Goal: Navigation & Orientation: Find specific page/section

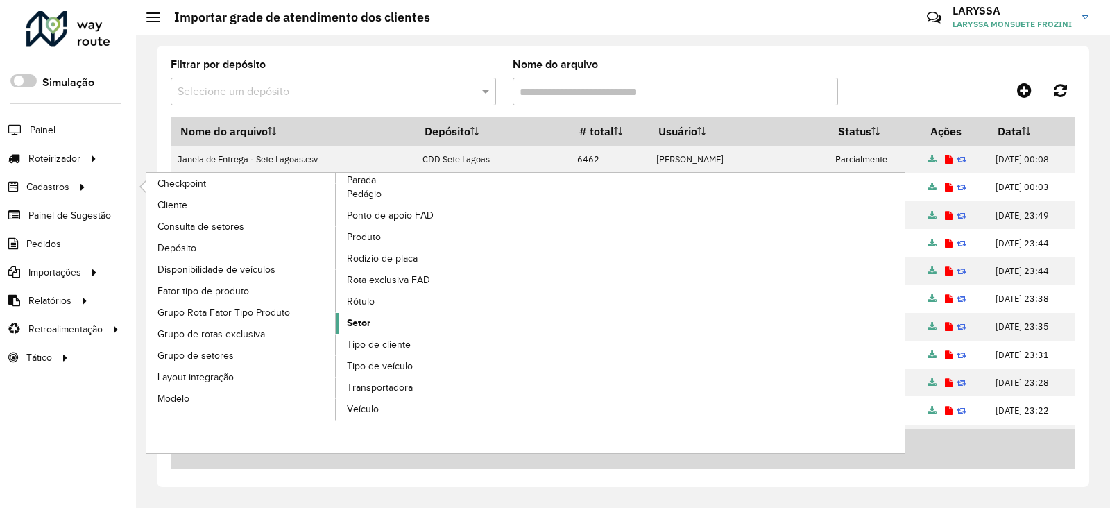
click at [375, 321] on link "Setor" at bounding box center [431, 323] width 190 height 21
click at [371, 299] on span "Rótulo" at bounding box center [361, 301] width 29 height 15
